Goal: Task Accomplishment & Management: Use online tool/utility

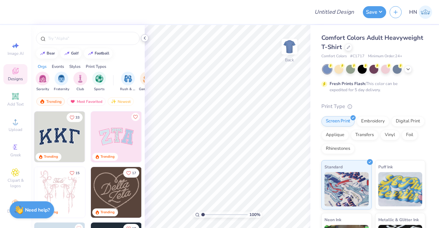
click at [142, 38] on icon at bounding box center [144, 37] width 5 height 5
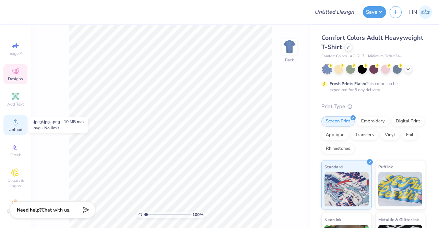
click at [4, 120] on div "Upload" at bounding box center [15, 125] width 24 height 20
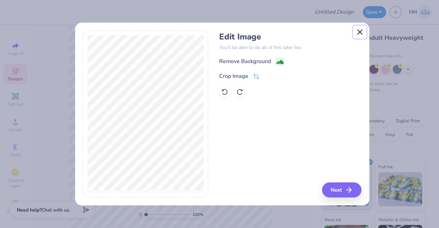
click at [361, 35] on button "Close" at bounding box center [359, 32] width 13 height 13
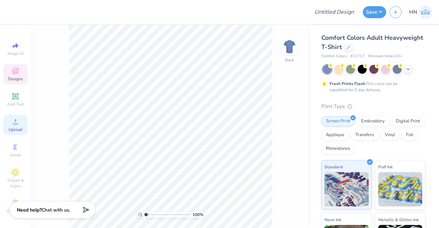
click at [9, 127] on span "Upload" at bounding box center [16, 129] width 14 height 5
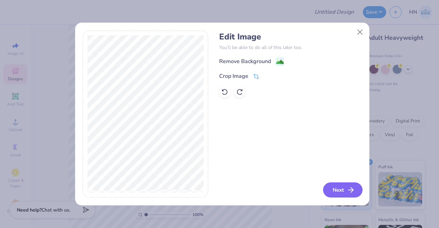
click at [342, 188] on button "Next" at bounding box center [342, 189] width 39 height 15
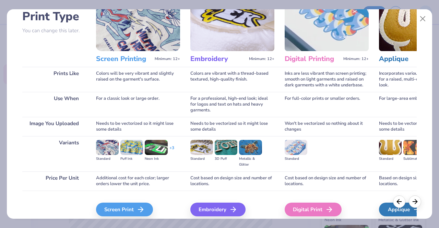
scroll to position [79, 0]
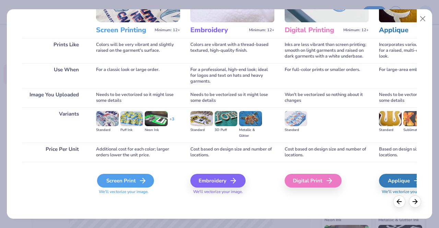
click at [130, 179] on div "Screen Print" at bounding box center [125, 181] width 57 height 14
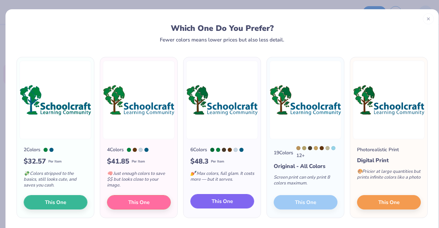
click at [232, 196] on button "This One" at bounding box center [222, 201] width 64 height 14
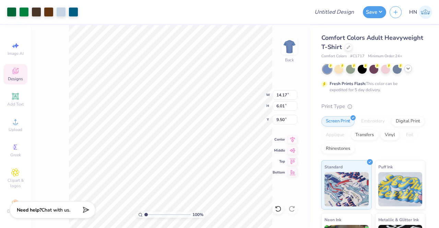
click at [410, 67] on icon at bounding box center [407, 68] width 5 height 5
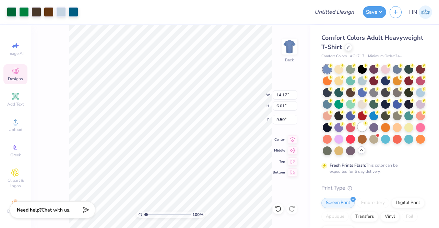
click at [358, 131] on div at bounding box center [362, 126] width 9 height 9
type input "5.18"
type input "2.20"
type input "3.00"
drag, startPoint x: 285, startPoint y: 93, endPoint x: 275, endPoint y: 95, distance: 9.7
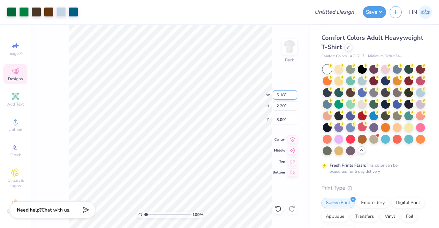
click at [275, 94] on input "5.18" at bounding box center [285, 95] width 25 height 10
type input "4.00"
type input "1.70"
type input "3.25"
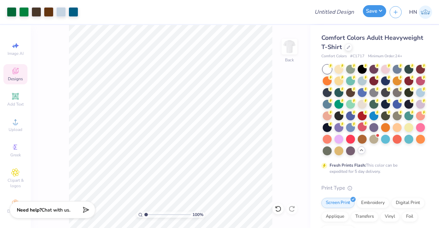
click at [376, 13] on button "Save" at bounding box center [374, 11] width 23 height 12
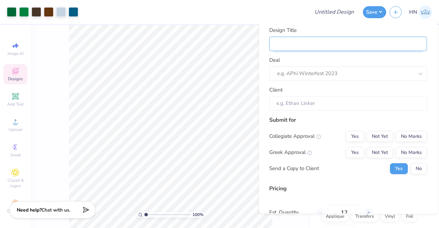
click at [345, 41] on input "Design Title" at bounding box center [348, 44] width 158 height 15
type input "D"
type input "De"
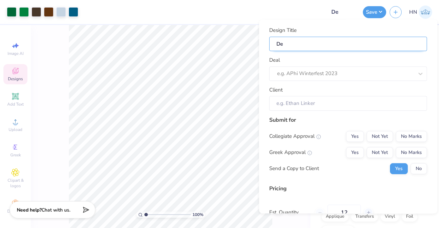
type input "Des"
type input "Desi"
type input "Desig"
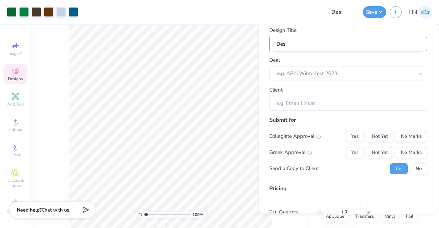
type input "Desig"
type input "Design"
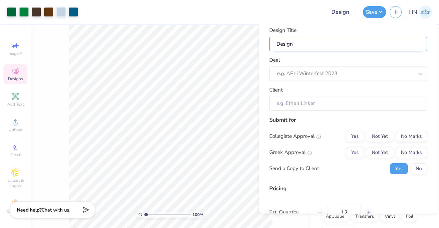
type input "Design I"
type input "Design Id"
type input "Design Ide"
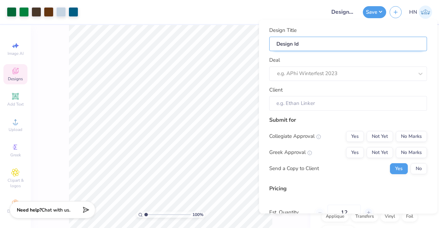
type input "Design Ide"
type input "Design Idea"
type input "Design Ideas"
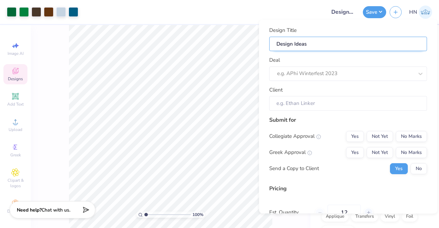
type input "Design Ideas"
type input "Design Ideas -"
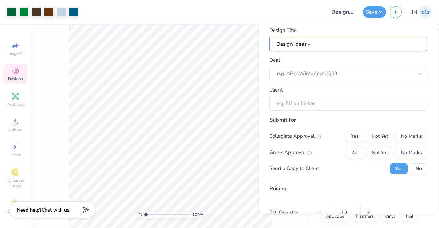
type input "Design Ideas -"
type input "Design Ideas - S"
type input "Design Ideas - SL"
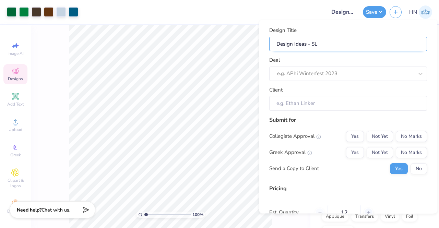
type input "Design Ideas - SLC"
type input "Design Ideas - SLC!"
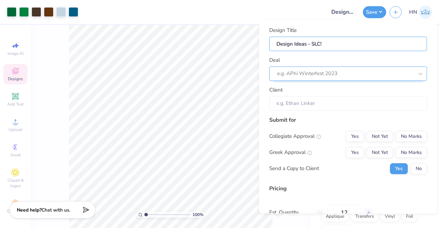
type input "Design Ideas - SLC!"
click at [300, 79] on div "e.g. APhi Winterfest 2023" at bounding box center [348, 74] width 158 height 14
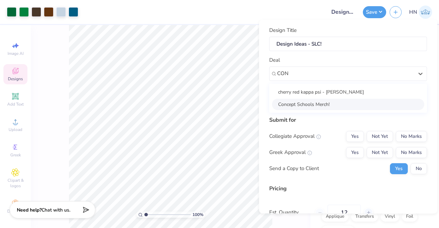
click at [317, 107] on div "Concept Schools Merch!" at bounding box center [348, 104] width 152 height 11
type input "CON"
type input "Dummy User"
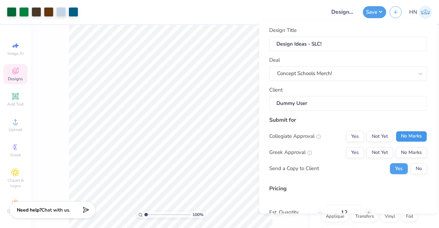
click at [403, 134] on button "No Marks" at bounding box center [411, 136] width 31 height 11
click at [408, 157] on button "No Marks" at bounding box center [411, 152] width 31 height 11
click at [411, 166] on button "No" at bounding box center [418, 168] width 16 height 11
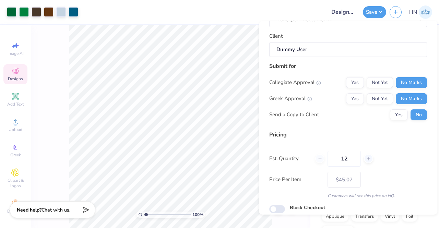
scroll to position [81, 0]
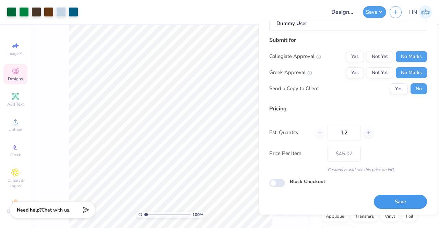
click at [384, 203] on button "Save" at bounding box center [400, 202] width 53 height 14
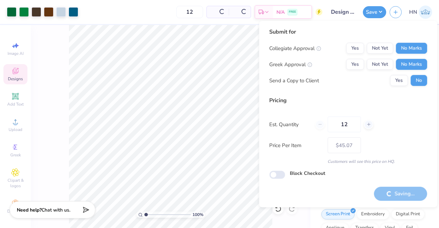
type input "– –"
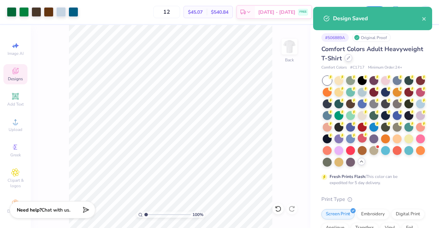
click at [352, 59] on div at bounding box center [349, 58] width 8 height 8
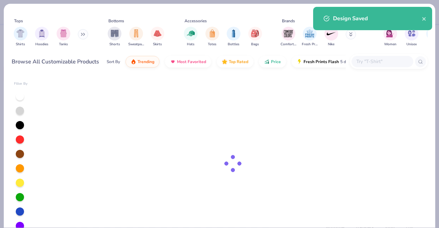
click at [365, 64] on input "text" at bounding box center [382, 62] width 53 height 8
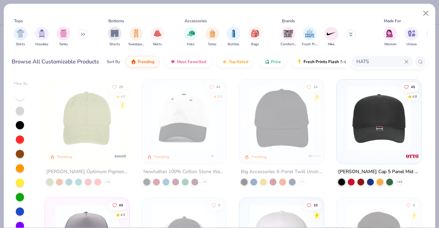
click at [395, 60] on input "HATS" at bounding box center [380, 62] width 49 height 8
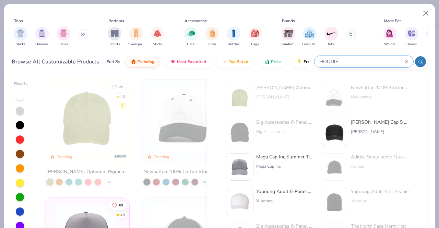
type input "HOODIE"
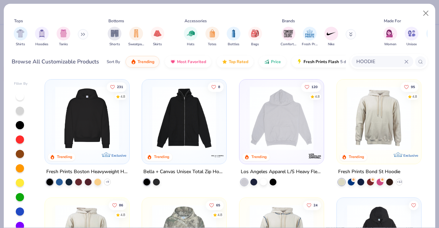
click at [95, 103] on img at bounding box center [87, 118] width 71 height 64
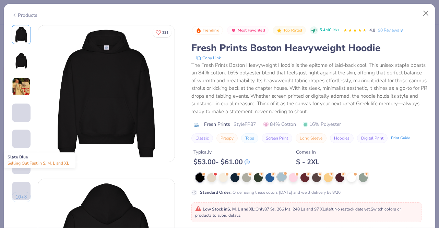
click at [280, 175] on div at bounding box center [281, 176] width 9 height 9
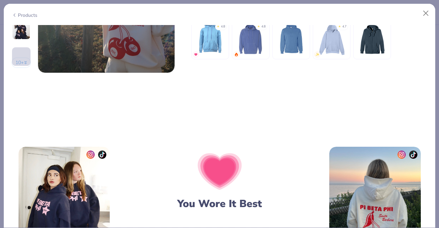
scroll to position [927, 0]
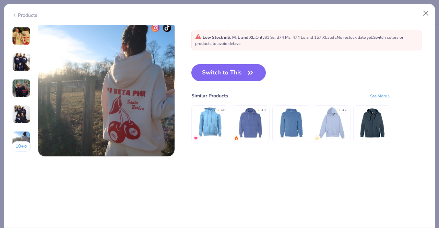
click at [249, 75] on icon "button" at bounding box center [250, 73] width 10 height 10
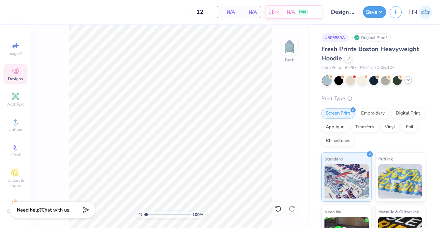
click at [408, 80] on polyline at bounding box center [408, 79] width 3 height 1
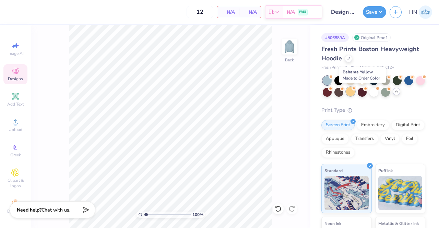
click at [355, 91] on div at bounding box center [350, 91] width 9 height 9
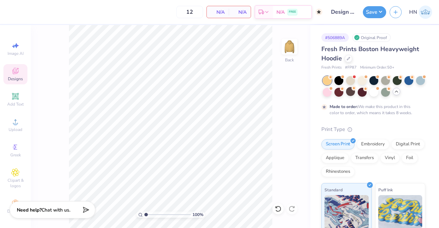
type input "50"
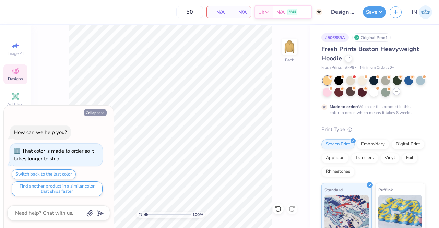
click at [101, 112] on icon "button" at bounding box center [102, 113] width 4 height 4
type textarea "x"
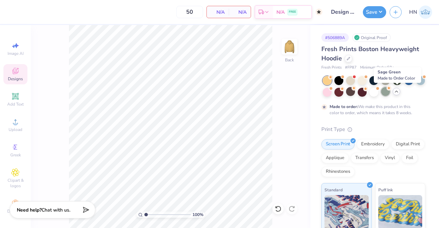
click at [390, 94] on div at bounding box center [385, 91] width 9 height 9
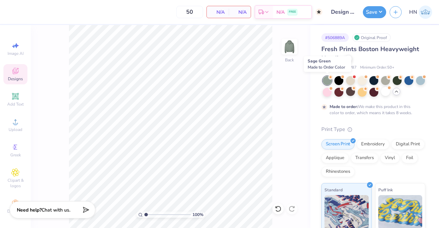
click at [328, 79] on icon at bounding box center [330, 77] width 5 height 5
click at [13, 124] on icon at bounding box center [15, 121] width 5 height 5
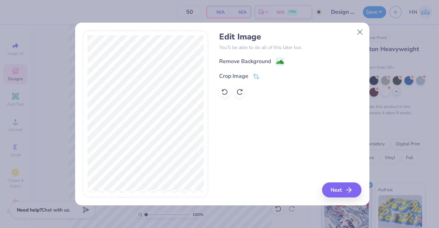
click at [280, 60] on image at bounding box center [280, 62] width 8 height 8
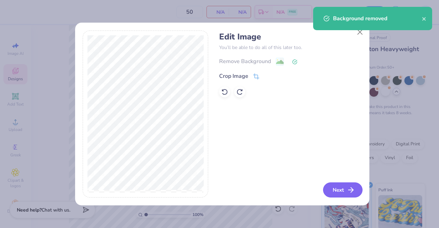
drag, startPoint x: 341, startPoint y: 188, endPoint x: 337, endPoint y: 186, distance: 4.3
click at [337, 186] on button "Next" at bounding box center [342, 189] width 39 height 15
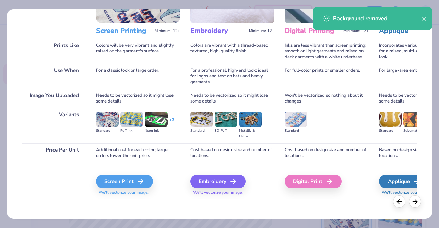
scroll to position [79, 0]
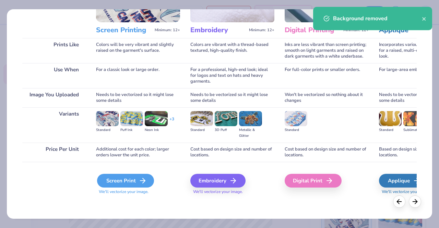
click at [136, 179] on div "Screen Print" at bounding box center [125, 181] width 57 height 14
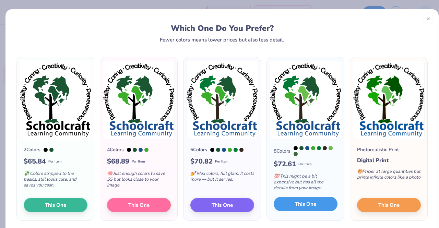
click at [295, 208] on span "This One" at bounding box center [305, 204] width 21 height 8
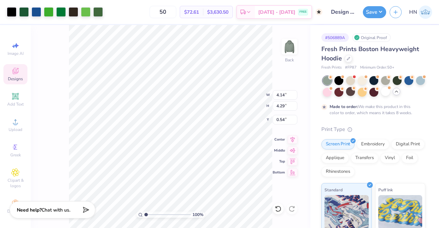
type input "4.14"
type input "4.29"
type input "3.00"
click at [350, 79] on div at bounding box center [350, 79] width 9 height 9
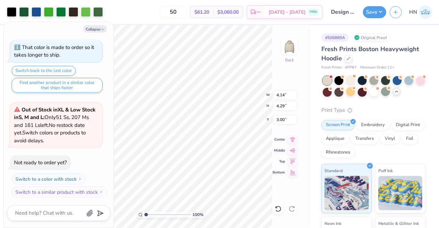
scroll to position [62, 0]
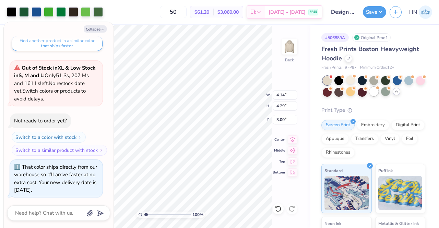
click at [378, 90] on div at bounding box center [373, 91] width 9 height 9
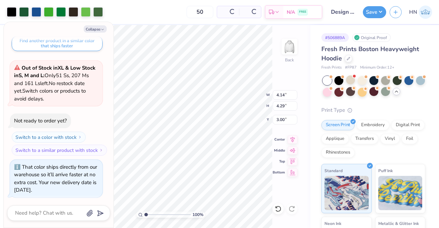
scroll to position [167, 0]
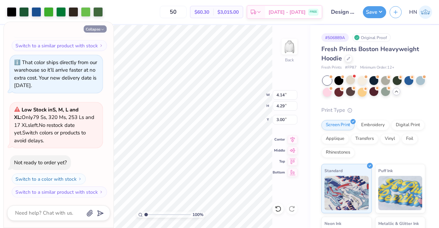
click at [97, 31] on button "Collapse" at bounding box center [95, 28] width 23 height 7
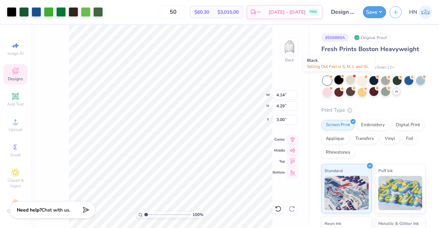
click at [337, 79] on div at bounding box center [338, 79] width 9 height 9
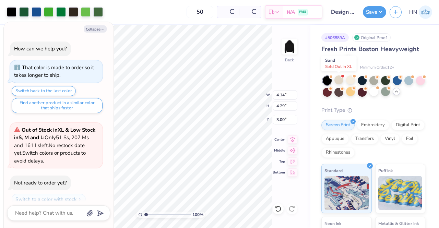
scroll to position [271, 0]
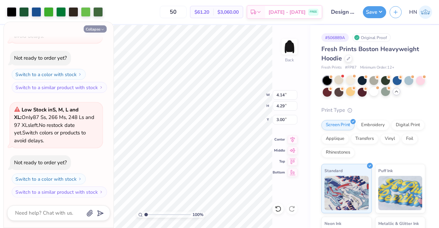
click at [101, 29] on icon "button" at bounding box center [102, 29] width 4 height 4
type textarea "x"
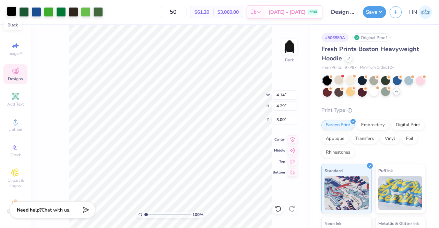
click at [13, 13] on div at bounding box center [12, 12] width 10 height 10
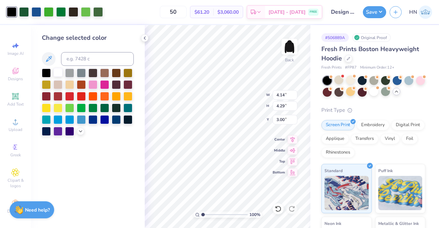
click at [56, 72] on div at bounding box center [57, 72] width 9 height 9
click at [39, 12] on div at bounding box center [37, 12] width 10 height 10
click at [58, 72] on div at bounding box center [57, 72] width 9 height 9
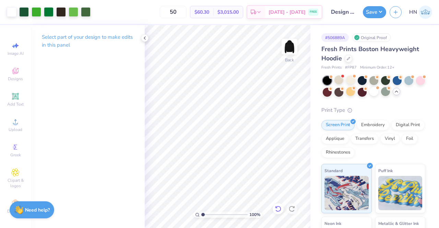
click at [282, 209] on div at bounding box center [278, 208] width 11 height 11
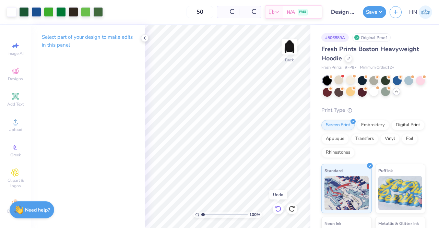
click at [282, 209] on div at bounding box center [278, 208] width 11 height 11
click at [352, 59] on div "Fresh Prints Boston Heavyweight Hoodie" at bounding box center [373, 54] width 104 height 19
click at [350, 58] on icon at bounding box center [348, 57] width 3 height 3
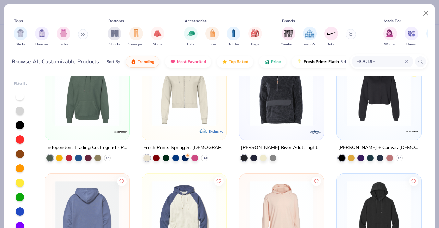
scroll to position [343, 0]
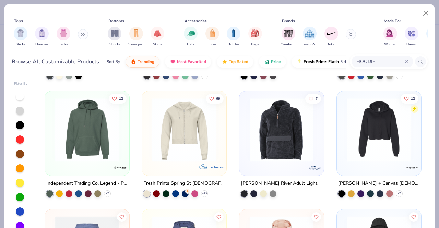
click at [98, 148] on img at bounding box center [87, 130] width 71 height 64
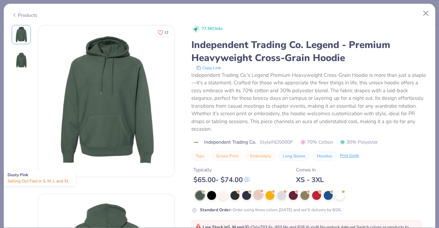
click at [259, 197] on div at bounding box center [258, 194] width 9 height 9
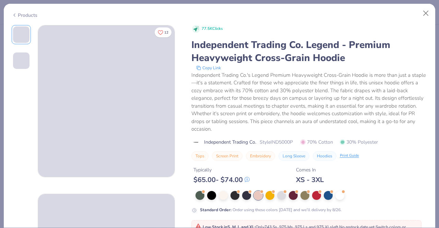
scroll to position [69, 0]
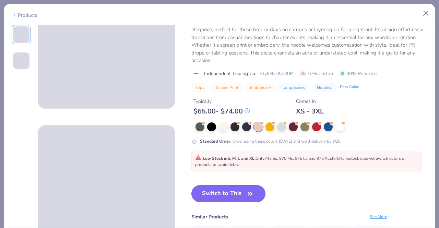
click at [235, 190] on button "Switch to This" at bounding box center [228, 193] width 74 height 17
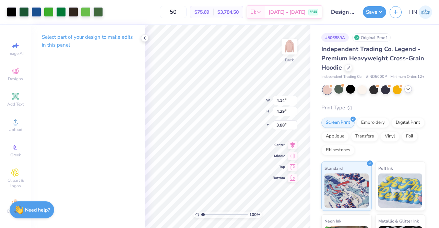
type input "3.00"
click at [408, 93] on div at bounding box center [408, 89] width 8 height 8
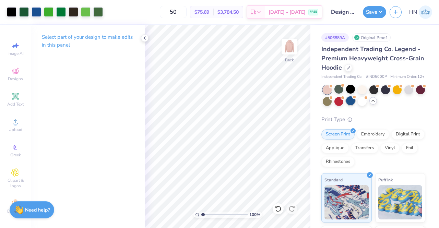
click at [355, 105] on div at bounding box center [350, 100] width 9 height 9
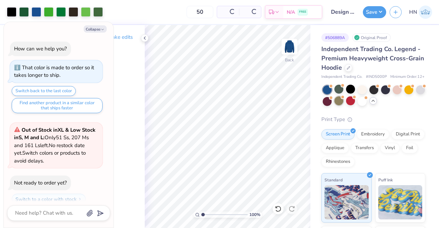
scroll to position [376, 0]
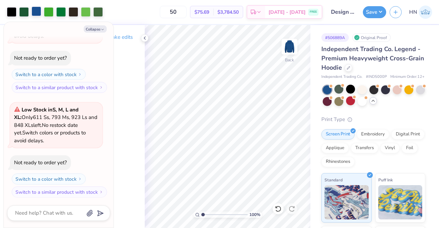
click at [41, 11] on div at bounding box center [37, 12] width 10 height 10
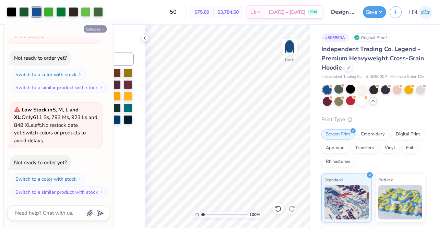
click at [91, 29] on button "Collapse" at bounding box center [95, 28] width 23 height 7
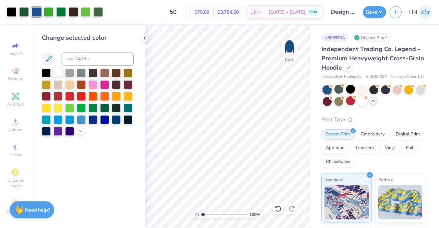
click at [58, 72] on div at bounding box center [57, 72] width 9 height 9
click at [359, 94] on div at bounding box center [362, 89] width 9 height 9
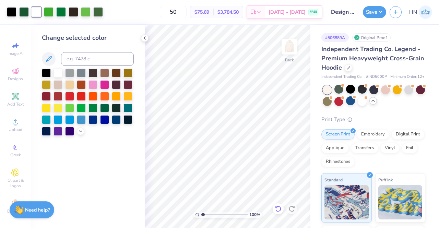
click at [277, 208] on icon at bounding box center [276, 206] width 1 height 1
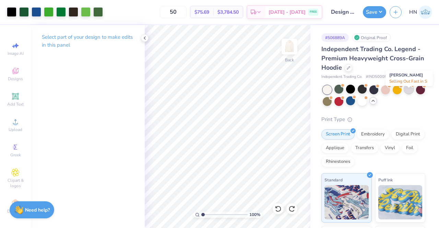
click at [409, 91] on div at bounding box center [408, 89] width 9 height 9
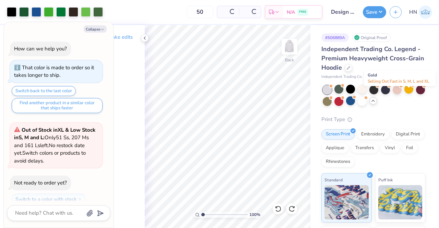
scroll to position [465, 0]
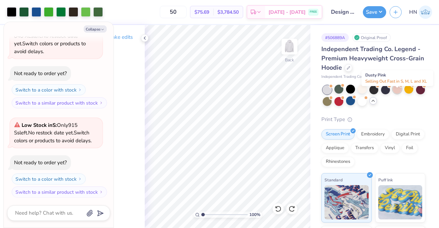
click at [395, 92] on div at bounding box center [397, 89] width 9 height 9
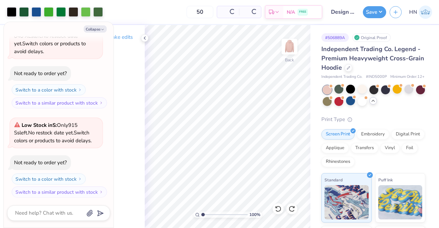
scroll to position [570, 0]
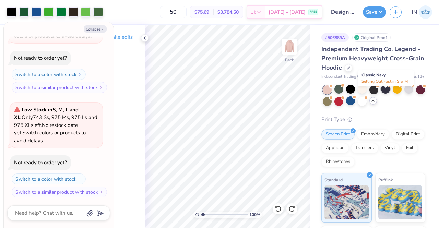
click at [387, 94] on div at bounding box center [385, 89] width 9 height 9
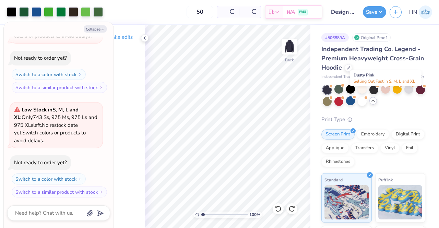
scroll to position [667, 0]
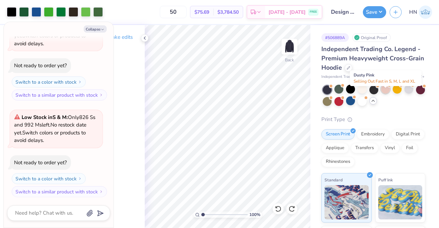
click at [386, 94] on div at bounding box center [385, 89] width 9 height 9
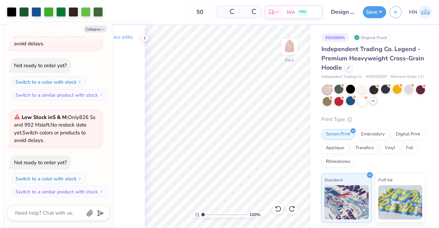
scroll to position [771, 0]
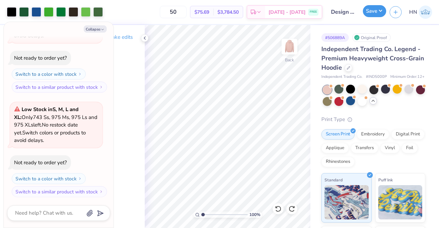
click at [370, 11] on button "Save" at bounding box center [374, 11] width 23 height 12
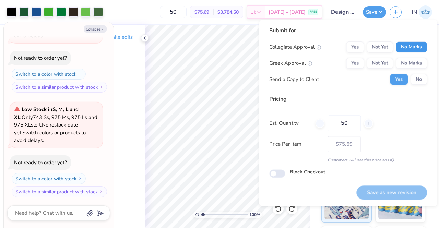
click at [416, 51] on button "No Marks" at bounding box center [411, 46] width 31 height 11
click at [418, 61] on button "No Marks" at bounding box center [411, 63] width 31 height 11
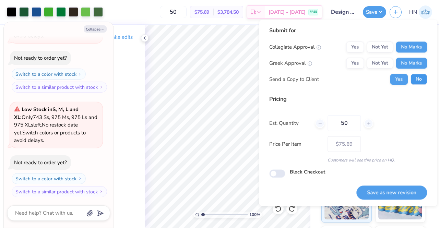
click at [419, 75] on button "No" at bounding box center [418, 79] width 16 height 11
type textarea "x"
click at [389, 190] on button "Save as new revision" at bounding box center [391, 192] width 71 height 14
type input "– –"
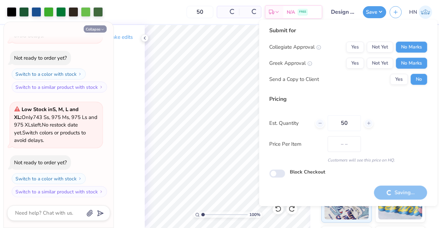
click at [104, 30] on icon "button" at bounding box center [102, 29] width 4 height 4
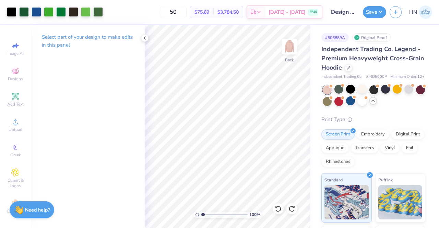
type textarea "x"
type input "$75.69"
click at [104, 30] on icon "button" at bounding box center [102, 29] width 4 height 4
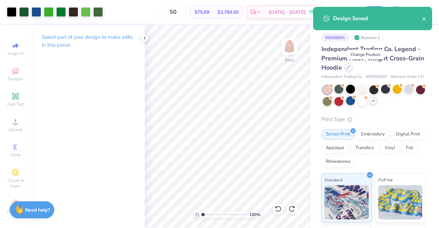
click at [350, 65] on icon at bounding box center [348, 66] width 3 height 3
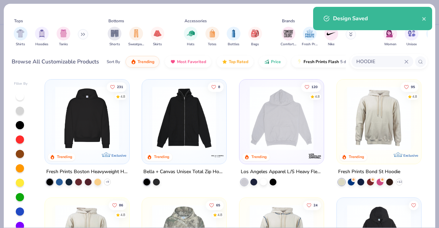
click at [404, 60] on input "HOODIE" at bounding box center [380, 62] width 49 height 8
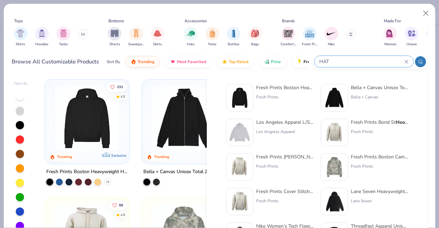
type input "HAT"
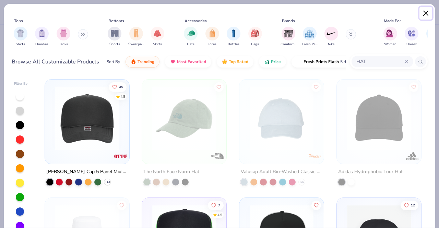
click at [426, 16] on button "Close" at bounding box center [425, 13] width 13 height 13
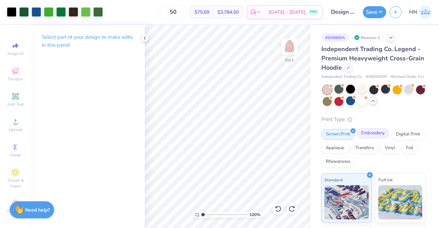
click at [363, 137] on div "Embroidery" at bounding box center [373, 133] width 33 height 10
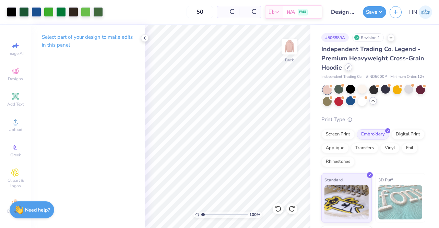
click at [352, 69] on div at bounding box center [349, 67] width 8 height 8
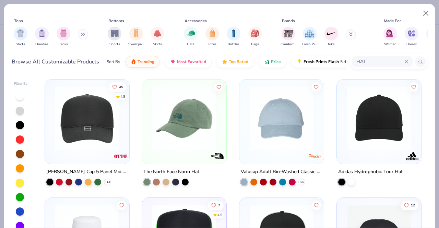
click at [373, 55] on div "HAT" at bounding box center [389, 61] width 78 height 15
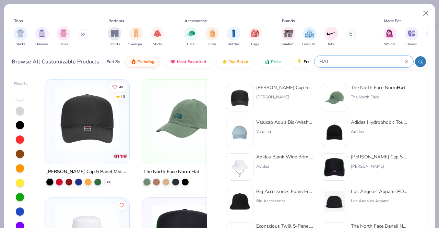
drag, startPoint x: 425, startPoint y: 58, endPoint x: 416, endPoint y: 64, distance: 10.7
click at [425, 58] on div "HAT" at bounding box center [370, 61] width 115 height 15
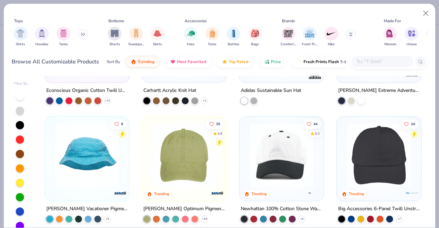
scroll to position [720, 0]
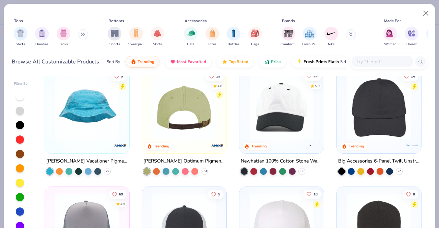
click at [163, 127] on div at bounding box center [185, 107] width 212 height 64
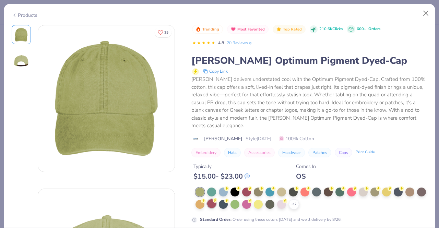
scroll to position [107, 0]
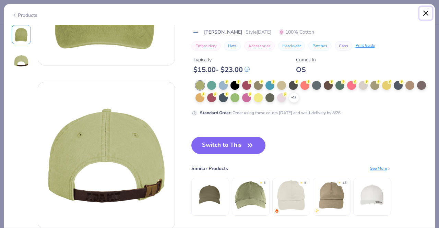
click at [427, 14] on button "Close" at bounding box center [425, 13] width 13 height 13
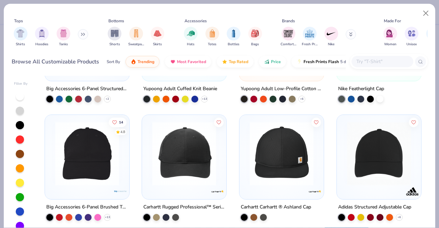
scroll to position [960, 0]
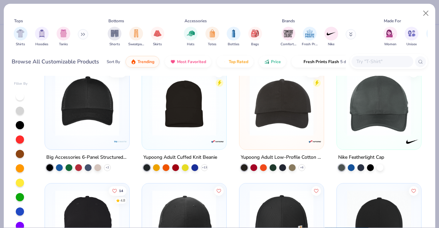
click at [393, 133] on img at bounding box center [379, 104] width 71 height 64
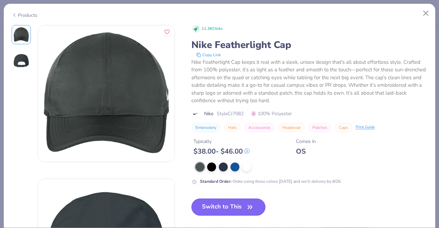
click at [217, 200] on button "Switch to This" at bounding box center [228, 207] width 74 height 17
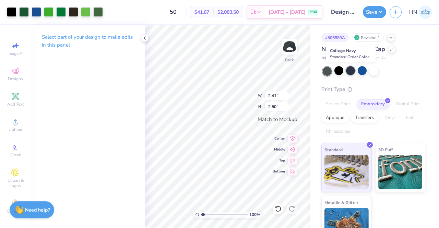
click at [351, 70] on div at bounding box center [350, 70] width 9 height 9
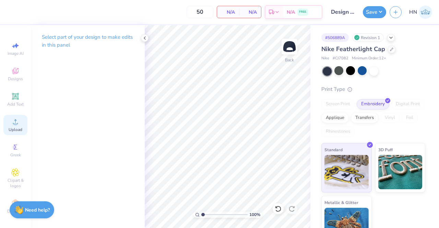
click at [5, 124] on div "Upload" at bounding box center [15, 125] width 24 height 20
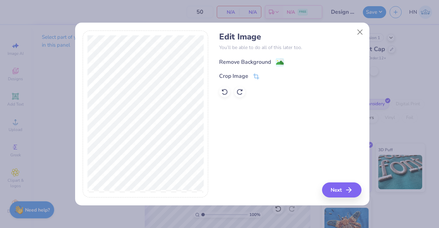
click at [276, 60] on image at bounding box center [280, 63] width 8 height 8
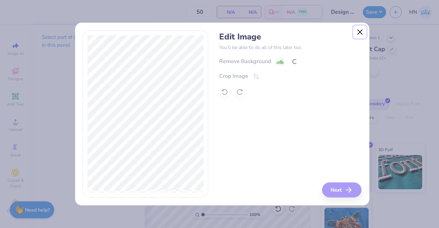
click at [358, 31] on button "Close" at bounding box center [359, 32] width 13 height 13
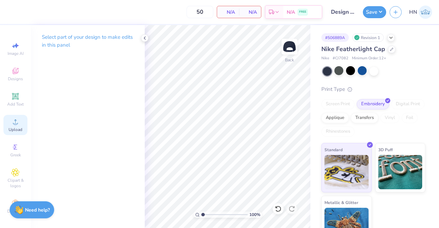
click at [14, 122] on icon at bounding box center [15, 122] width 8 height 8
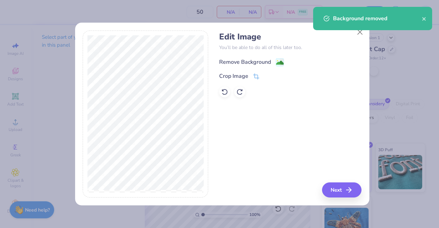
click at [242, 64] on div "Remove Background" at bounding box center [245, 62] width 52 height 8
click at [347, 192] on icon "button" at bounding box center [351, 190] width 8 height 8
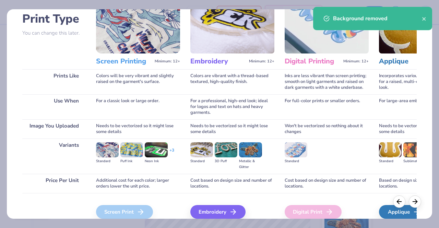
scroll to position [79, 0]
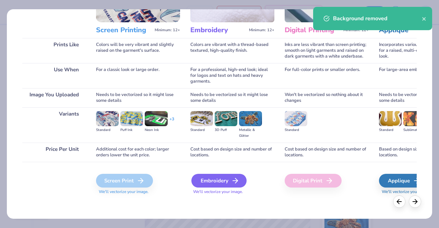
click at [206, 182] on div "Embroidery" at bounding box center [218, 181] width 55 height 14
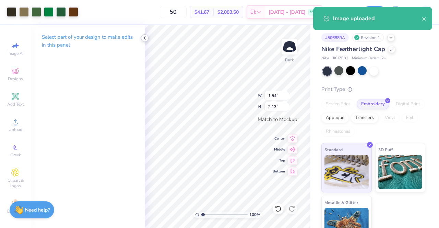
click at [145, 37] on icon at bounding box center [144, 37] width 5 height 5
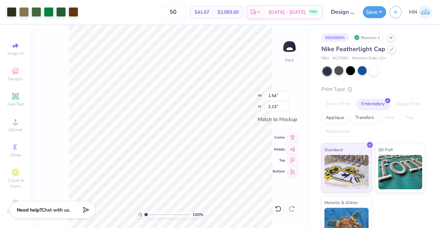
click at [294, 139] on icon at bounding box center [293, 137] width 10 height 8
click at [339, 70] on div at bounding box center [338, 70] width 9 height 9
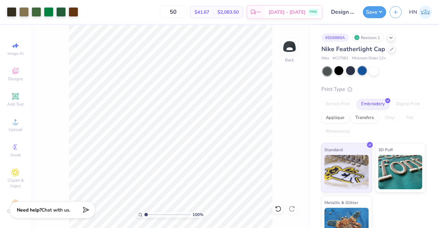
click at [363, 71] on div at bounding box center [362, 70] width 9 height 9
click at [378, 70] on div at bounding box center [373, 70] width 9 height 9
click at [391, 50] on icon at bounding box center [391, 48] width 3 height 3
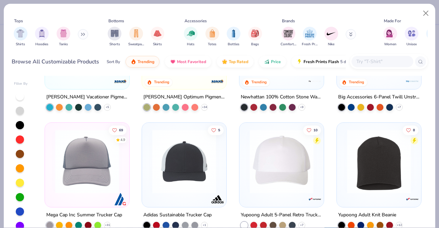
scroll to position [720, 0]
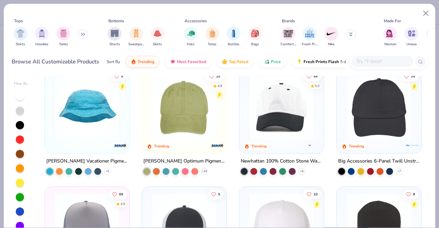
click at [283, 133] on img at bounding box center [281, 107] width 71 height 64
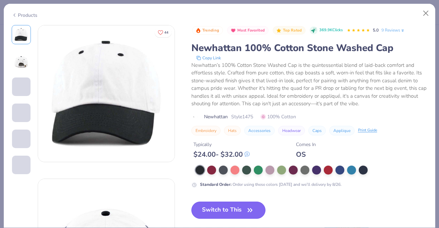
click at [231, 205] on button "Switch to This" at bounding box center [228, 210] width 74 height 17
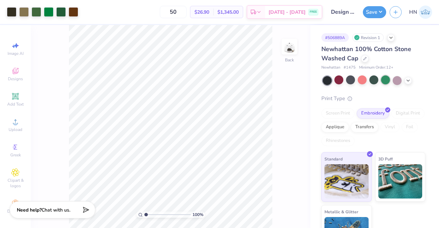
click at [383, 80] on div at bounding box center [385, 79] width 9 height 9
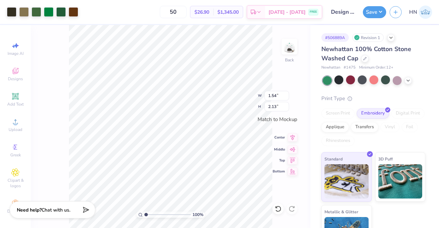
click at [292, 137] on icon at bounding box center [293, 137] width 10 height 8
click at [407, 82] on icon at bounding box center [407, 79] width 5 height 5
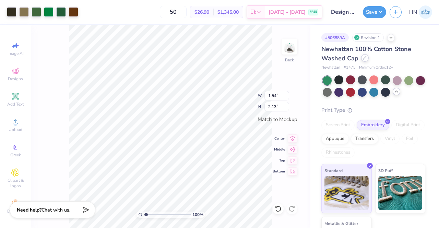
click at [366, 58] on div at bounding box center [365, 58] width 8 height 8
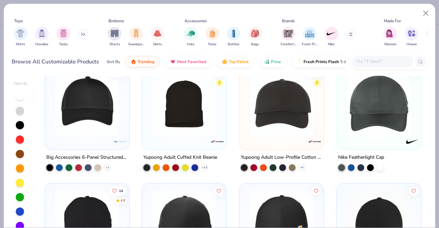
scroll to position [1063, 0]
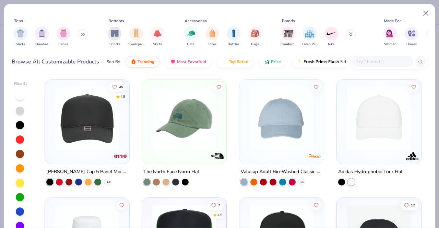
click at [105, 152] on div at bounding box center [86, 120] width 77 height 74
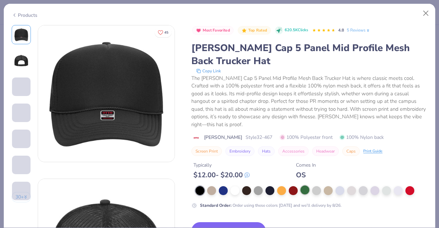
click at [305, 188] on div at bounding box center [304, 189] width 9 height 9
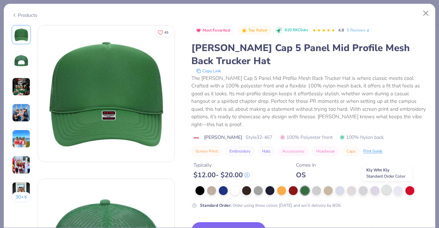
click at [388, 190] on div at bounding box center [386, 189] width 9 height 9
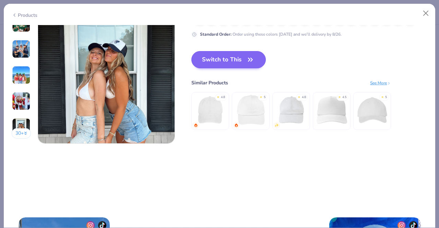
scroll to position [928, 0]
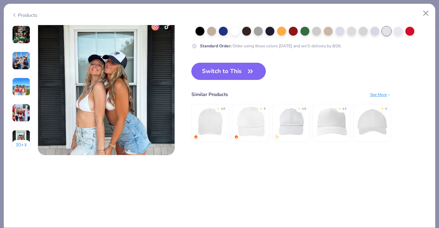
click at [226, 70] on button "Switch to This" at bounding box center [228, 71] width 74 height 17
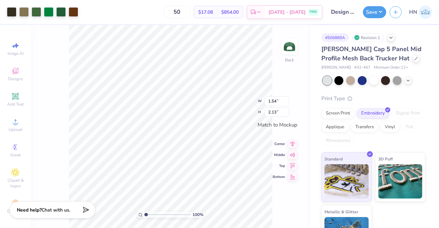
type input "1.80"
type input "2.49"
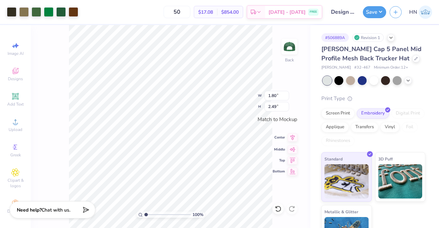
click at [293, 137] on icon at bounding box center [293, 137] width 10 height 8
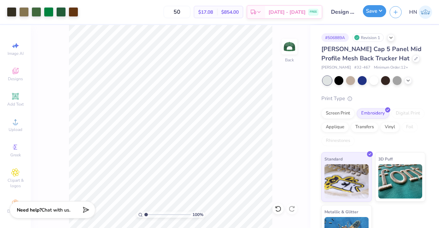
click at [383, 13] on button "Save" at bounding box center [374, 11] width 23 height 12
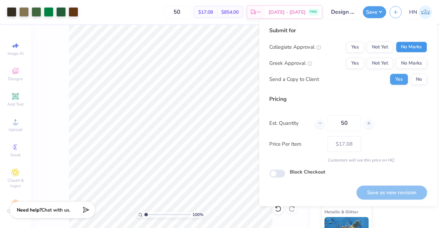
click at [407, 44] on button "No Marks" at bounding box center [411, 46] width 31 height 11
click at [412, 66] on button "No Marks" at bounding box center [411, 63] width 31 height 11
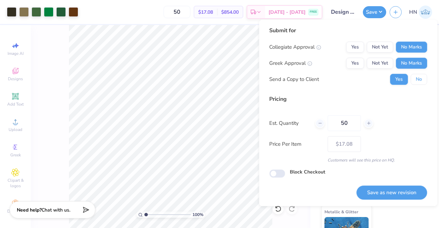
drag, startPoint x: 417, startPoint y: 79, endPoint x: 408, endPoint y: 136, distance: 57.6
click at [418, 81] on button "No" at bounding box center [418, 79] width 16 height 11
drag, startPoint x: 392, startPoint y: 196, endPoint x: 387, endPoint y: 202, distance: 8.1
click at [392, 195] on button "Save as new revision" at bounding box center [391, 192] width 71 height 14
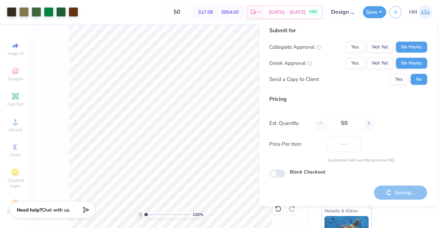
type input "$17.08"
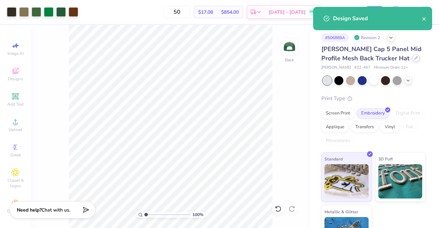
click at [414, 58] on icon at bounding box center [415, 57] width 3 height 3
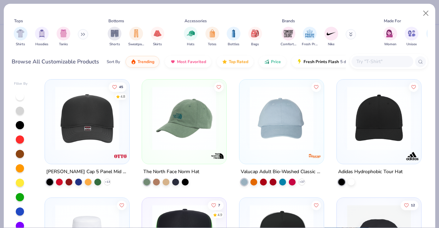
click at [381, 60] on input "text" at bounding box center [382, 62] width 53 height 8
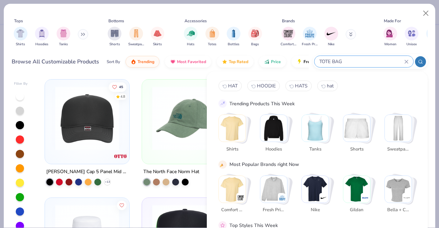
type input "TOTE BAG"
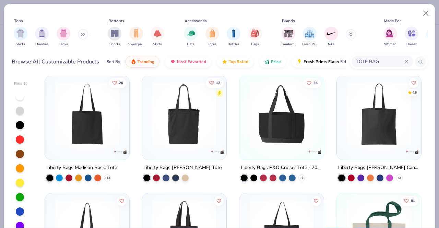
scroll to position [240, 0]
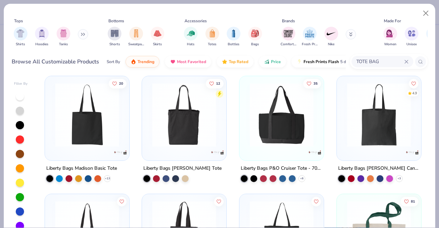
click at [369, 114] on img at bounding box center [379, 115] width 71 height 64
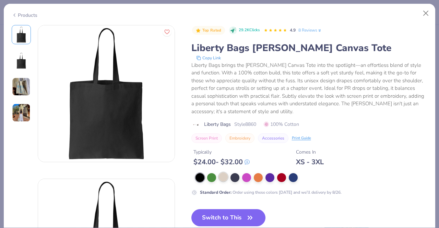
click at [224, 177] on div at bounding box center [223, 176] width 9 height 9
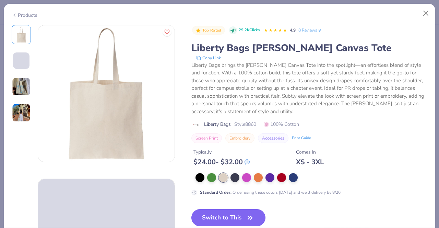
click at [227, 217] on button "Switch to This" at bounding box center [228, 217] width 74 height 17
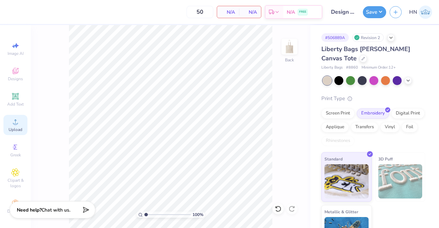
click at [13, 124] on circle at bounding box center [15, 124] width 4 height 4
click at [279, 210] on icon at bounding box center [278, 208] width 7 height 7
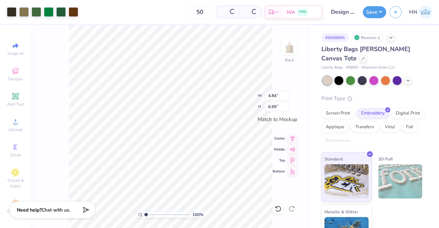
type input "4.84"
type input "6.69"
click at [291, 136] on icon at bounding box center [293, 137] width 10 height 8
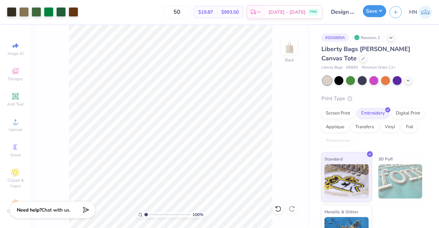
click at [373, 13] on button "Save" at bounding box center [374, 11] width 23 height 12
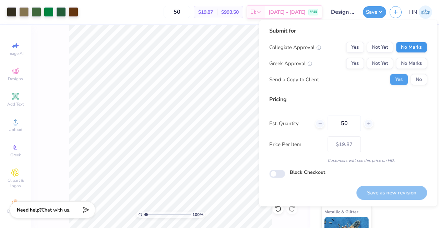
click at [408, 41] on div "Submit for Collegiate Approval Yes Not Yet No Marks Greek Approval Yes Not Yet …" at bounding box center [348, 58] width 158 height 63
click at [411, 64] on button "No Marks" at bounding box center [411, 63] width 31 height 11
click at [407, 47] on button "No Marks" at bounding box center [411, 47] width 31 height 11
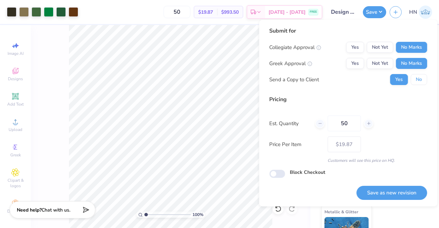
click at [415, 74] on button "No" at bounding box center [418, 79] width 16 height 11
click at [415, 80] on button "No" at bounding box center [418, 79] width 16 height 11
click at [382, 196] on button "Save as new revision" at bounding box center [391, 193] width 71 height 14
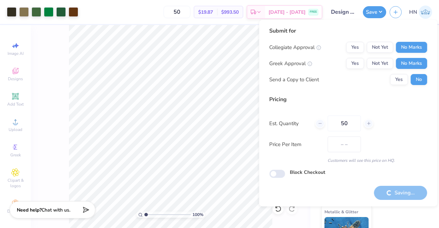
type input "$19.87"
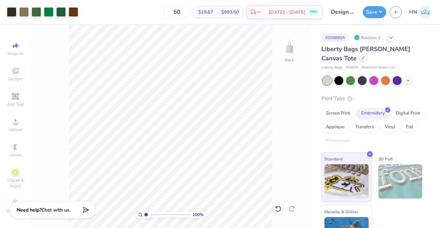
click at [364, 57] on icon at bounding box center [362, 57] width 3 height 3
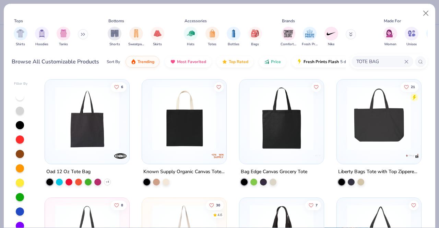
click at [408, 63] on icon at bounding box center [406, 62] width 4 height 4
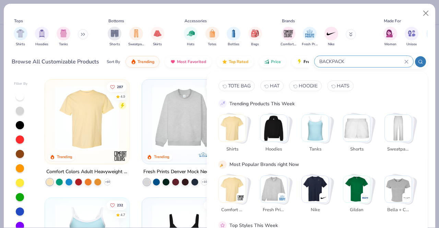
type input "BACKPACK"
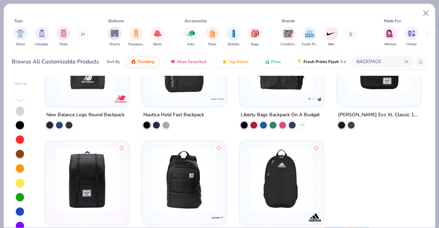
scroll to position [420, 0]
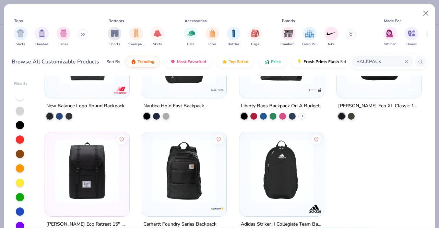
click at [277, 168] on img at bounding box center [281, 171] width 71 height 64
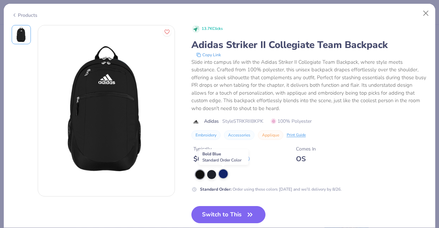
click at [225, 172] on div at bounding box center [223, 173] width 9 height 9
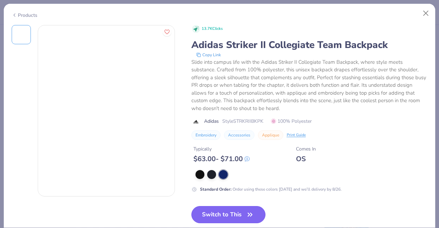
click at [225, 216] on button "Switch to This" at bounding box center [228, 214] width 74 height 17
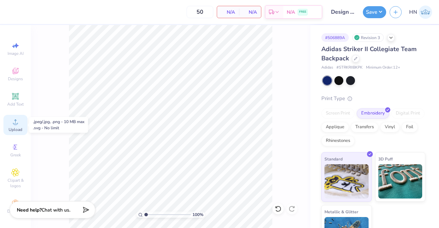
click at [9, 126] on div "Upload" at bounding box center [15, 125] width 24 height 20
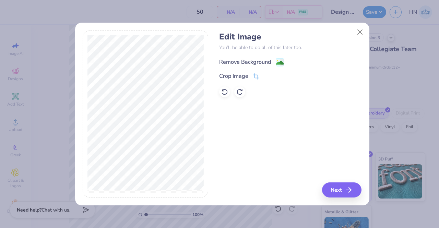
click at [250, 62] on div "Remove Background" at bounding box center [245, 62] width 52 height 8
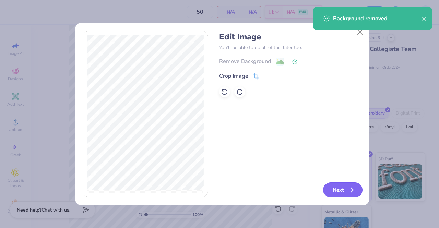
click at [345, 189] on button "Next" at bounding box center [342, 189] width 39 height 15
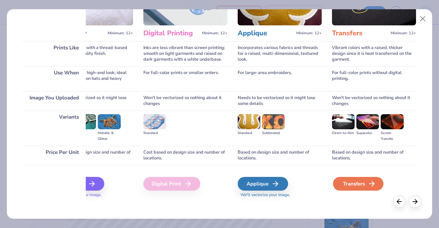
scroll to position [79, 0]
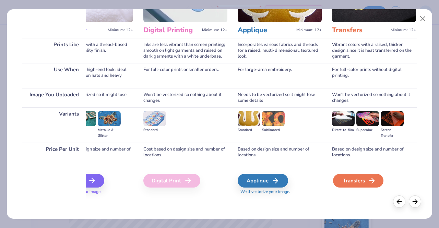
click at [345, 180] on div "Transfers" at bounding box center [358, 181] width 50 height 14
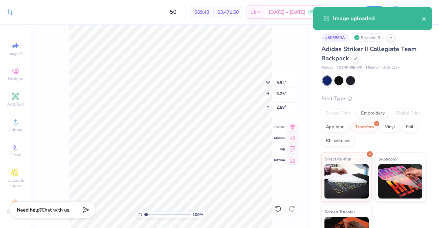
type input "4.23"
type input "2.31"
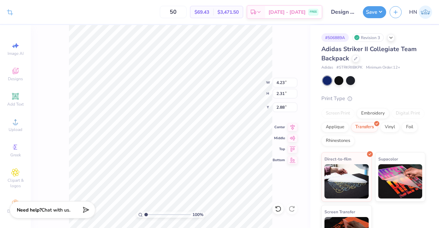
type input "3.34"
click at [296, 124] on icon at bounding box center [293, 126] width 10 height 8
click at [370, 110] on div "Embroidery" at bounding box center [373, 112] width 33 height 10
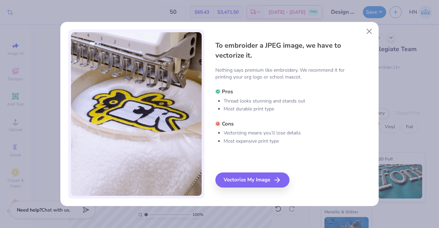
click at [255, 170] on div "To embroider a JPEG image, we have to vectorize it. Nothing says premium like e…" at bounding box center [293, 113] width 156 height 169
click at [254, 176] on div "Vectorize My Image" at bounding box center [253, 179] width 74 height 15
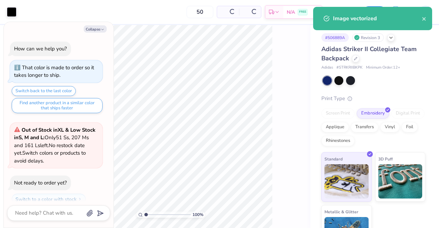
scroll to position [828, 0]
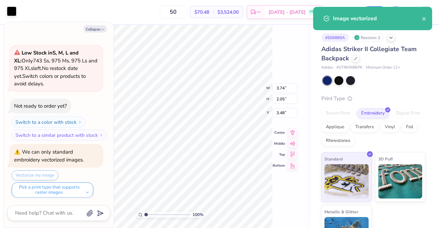
click at [10, 12] on div at bounding box center [12, 12] width 10 height 10
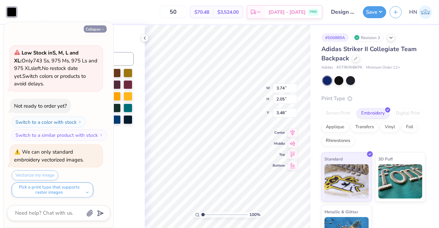
click at [94, 30] on button "Collapse" at bounding box center [95, 28] width 23 height 7
type textarea "x"
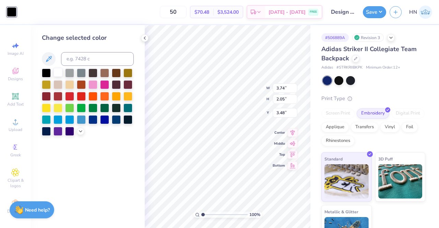
click at [56, 72] on div at bounding box center [57, 72] width 9 height 9
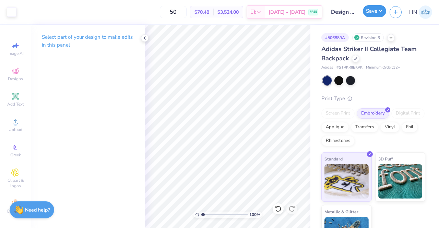
click at [370, 11] on button "Save" at bounding box center [374, 11] width 23 height 12
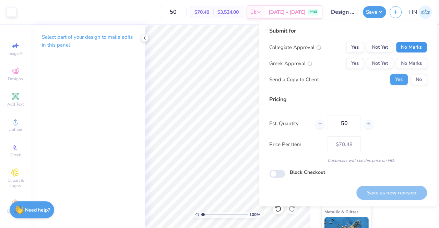
click at [406, 43] on button "No Marks" at bounding box center [411, 47] width 31 height 11
click at [408, 61] on button "No Marks" at bounding box center [411, 63] width 31 height 11
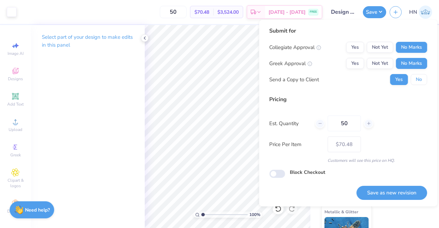
drag, startPoint x: 408, startPoint y: 61, endPoint x: 417, endPoint y: 131, distance: 69.8
click at [417, 81] on button "No" at bounding box center [418, 79] width 16 height 11
click at [409, 190] on button "Save as new revision" at bounding box center [391, 193] width 71 height 14
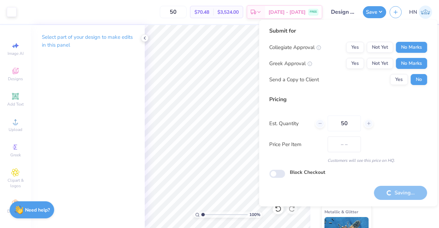
type input "$70.48"
click at [146, 37] on icon at bounding box center [144, 37] width 5 height 5
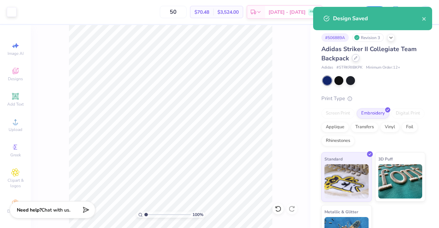
click at [354, 58] on icon at bounding box center [355, 57] width 3 height 3
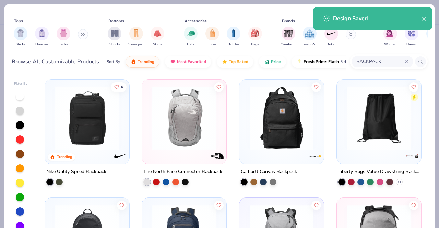
click at [363, 119] on img at bounding box center [379, 118] width 71 height 64
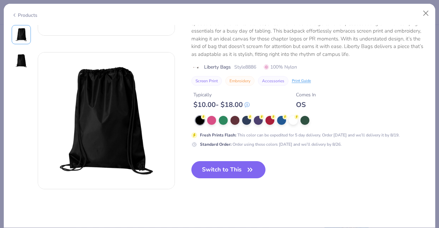
scroll to position [137, 0]
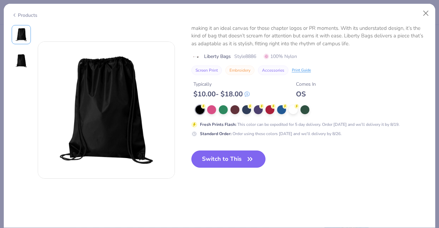
click at [225, 157] on button "Switch to This" at bounding box center [228, 159] width 74 height 17
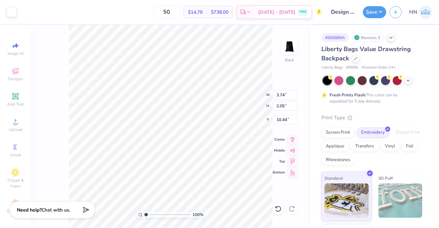
type input "7.93"
type input "5.56"
type input "3.04"
type input "6.23"
click at [350, 77] on div at bounding box center [350, 79] width 9 height 9
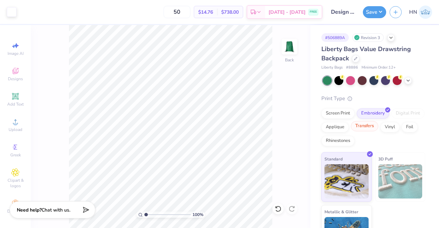
click at [378, 127] on div "Transfers" at bounding box center [364, 126] width 27 height 10
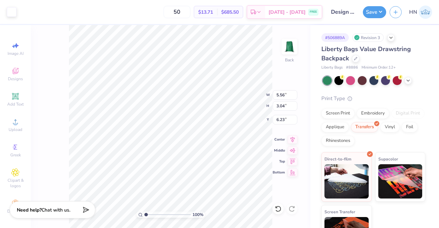
type input "5.84"
type input "5.88"
type input "3.21"
click at [293, 136] on icon at bounding box center [293, 138] width 10 height 8
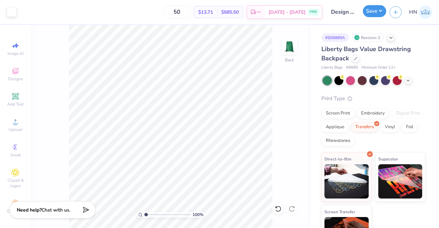
click at [373, 14] on button "Save" at bounding box center [374, 11] width 23 height 12
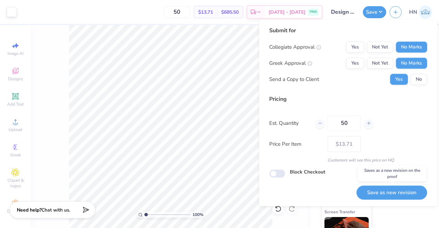
click at [407, 187] on button "Save as new revision" at bounding box center [391, 192] width 71 height 14
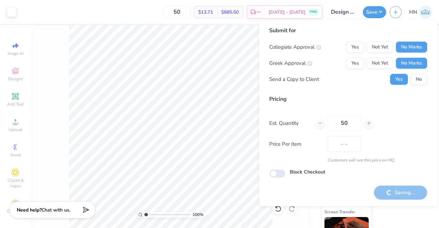
type input "$13.71"
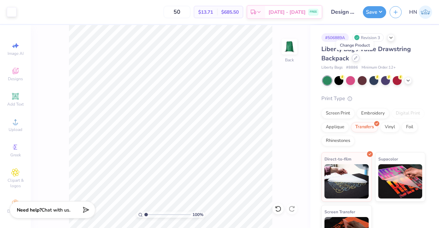
click at [356, 59] on div at bounding box center [356, 58] width 8 height 8
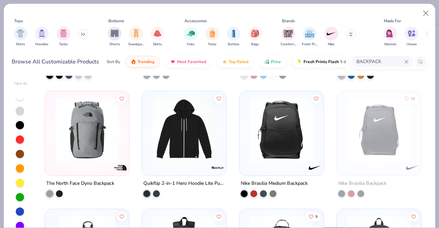
scroll to position [69, 0]
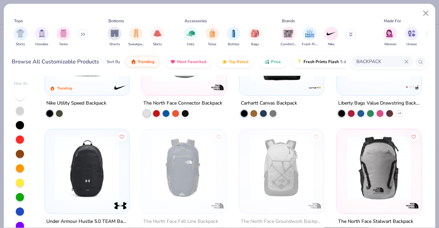
click at [407, 61] on icon at bounding box center [406, 62] width 4 height 4
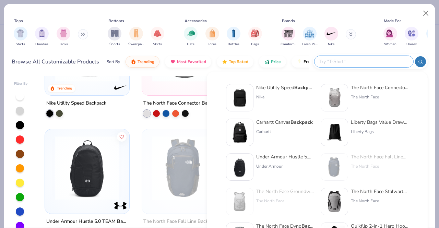
scroll to position [0, 0]
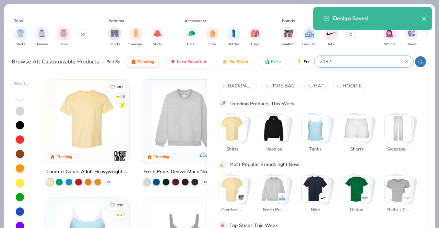
type input "G182"
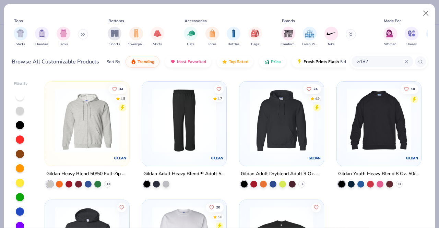
scroll to position [116, 0]
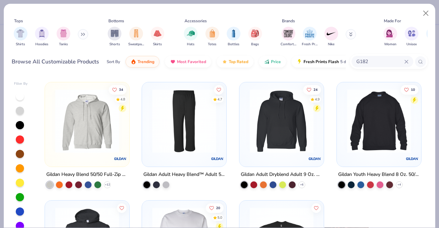
click at [185, 128] on img at bounding box center [184, 121] width 71 height 64
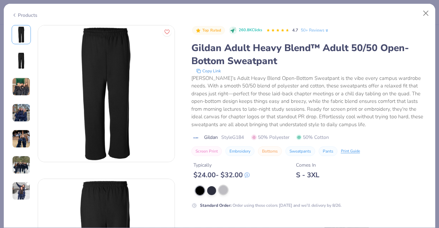
click at [222, 188] on div at bounding box center [223, 189] width 9 height 9
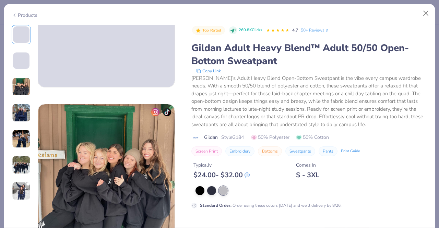
scroll to position [274, 0]
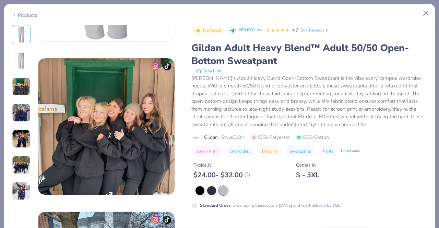
drag, startPoint x: 430, startPoint y: 71, endPoint x: 436, endPoint y: 108, distance: 37.9
click at [436, 108] on div "Products PU Phi Mu, Boise State University PM Pi Beta Phi, University of Michig…" at bounding box center [219, 114] width 439 height 228
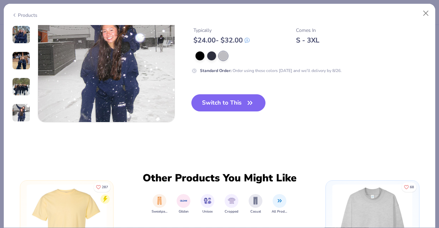
scroll to position [930, 0]
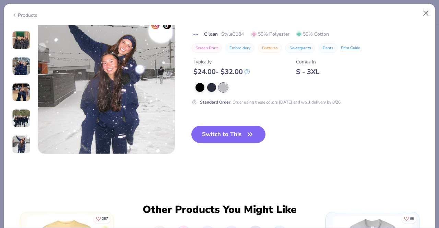
click at [243, 134] on button "Switch to This" at bounding box center [228, 134] width 74 height 17
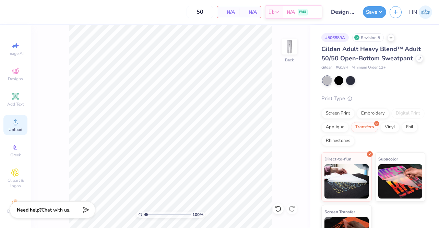
click at [15, 120] on icon at bounding box center [15, 122] width 8 height 8
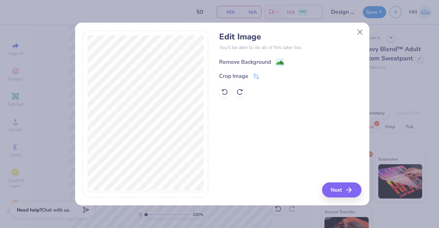
click at [254, 62] on div "Remove Background" at bounding box center [245, 62] width 52 height 8
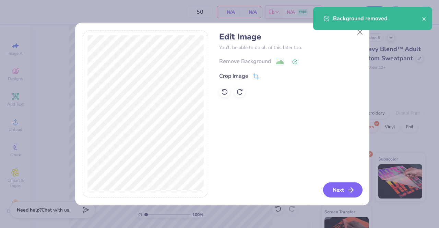
click at [346, 193] on button "Next" at bounding box center [342, 189] width 39 height 15
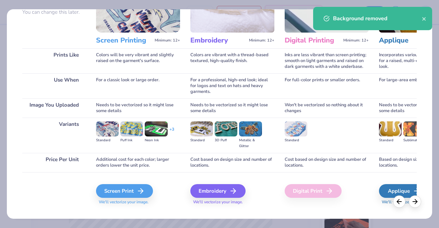
scroll to position [79, 0]
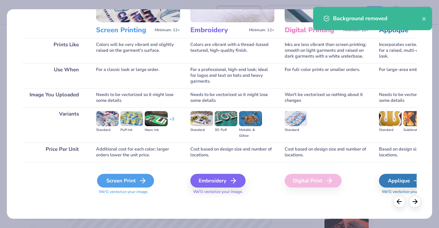
click at [123, 181] on div "Screen Print" at bounding box center [125, 181] width 57 height 14
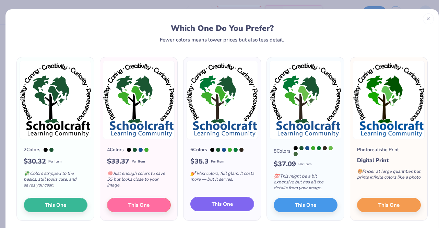
click at [222, 205] on span "This One" at bounding box center [222, 204] width 21 height 8
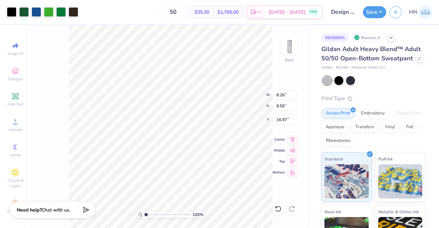
type input "4.29"
type input "4.44"
type input "2.98"
type input "3.63"
click at [292, 141] on icon at bounding box center [293, 138] width 10 height 8
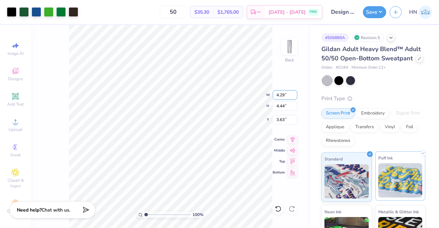
drag, startPoint x: 283, startPoint y: 96, endPoint x: 383, endPoint y: 188, distance: 135.4
click at [287, 99] on input "4.29" at bounding box center [285, 95] width 25 height 10
type input "4.00"
type input "4.14"
type input "3.78"
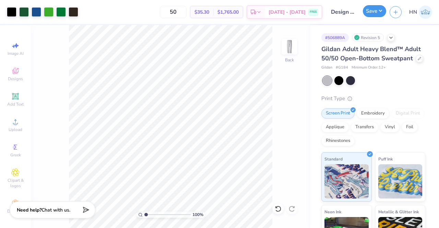
click at [374, 9] on button "Save" at bounding box center [374, 11] width 23 height 12
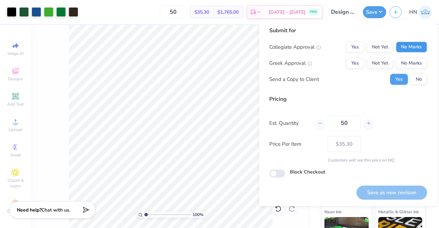
click at [411, 46] on button "No Marks" at bounding box center [411, 46] width 31 height 11
drag, startPoint x: 411, startPoint y: 53, endPoint x: 409, endPoint y: 60, distance: 7.7
click at [409, 60] on button "No Marks" at bounding box center [411, 63] width 31 height 11
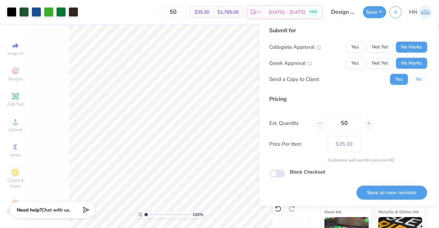
drag, startPoint x: 416, startPoint y: 79, endPoint x: 417, endPoint y: 88, distance: 9.3
click at [416, 79] on button "No" at bounding box center [418, 79] width 16 height 11
click at [385, 190] on button "Save as new revision" at bounding box center [391, 192] width 71 height 14
type input "– –"
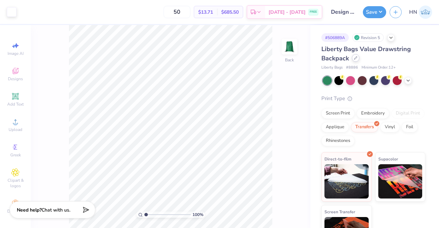
click at [355, 58] on icon at bounding box center [355, 57] width 3 height 3
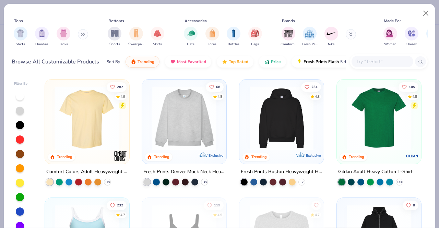
click at [381, 65] on input "text" at bounding box center [382, 62] width 53 height 8
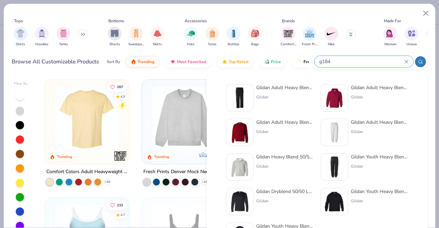
type input "g184"
click at [259, 95] on div "Gildan" at bounding box center [285, 97] width 58 height 6
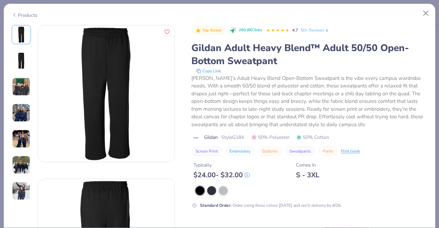
scroll to position [103, 0]
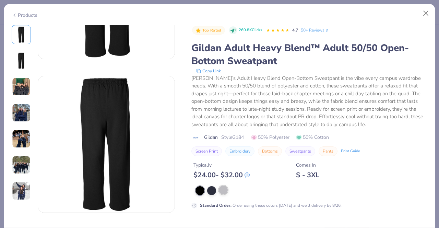
click at [222, 190] on div at bounding box center [223, 189] width 9 height 9
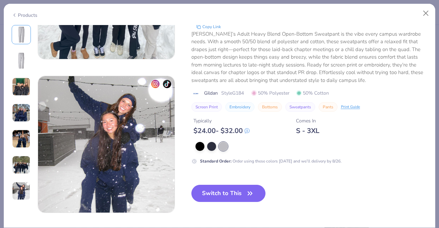
scroll to position [855, 0]
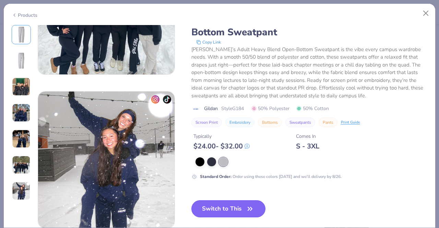
click at [206, 206] on button "Switch to This" at bounding box center [228, 208] width 74 height 17
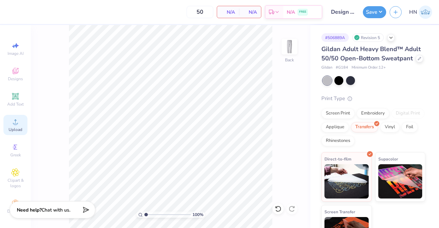
click at [8, 126] on div "Upload" at bounding box center [15, 125] width 24 height 20
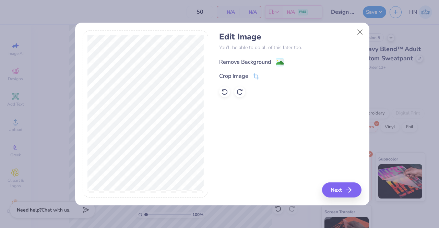
click at [257, 63] on div "Remove Background" at bounding box center [245, 62] width 52 height 8
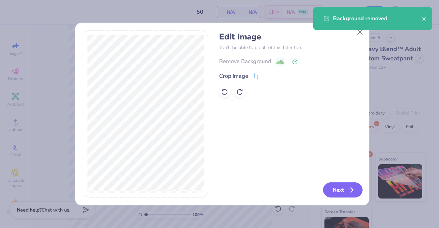
click at [335, 190] on button "Next" at bounding box center [342, 189] width 39 height 15
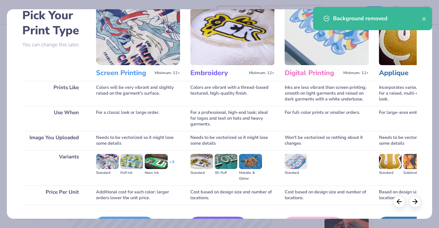
scroll to position [79, 0]
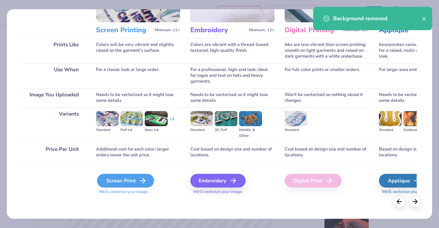
click at [135, 181] on div "Screen Print" at bounding box center [125, 181] width 57 height 14
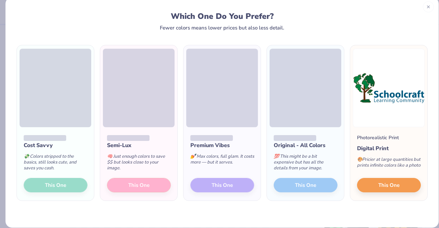
scroll to position [21, 0]
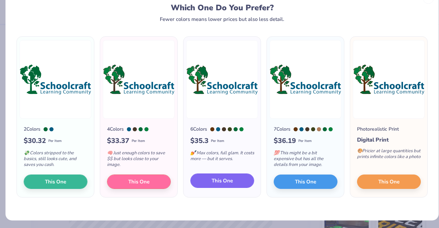
click at [226, 179] on span "This One" at bounding box center [222, 181] width 21 height 8
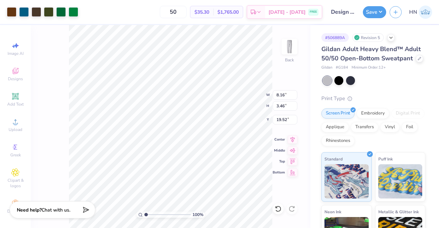
type input "3.85"
click at [269, 95] on div "100 % Back W 8.16 8.16 " H 3.46 3.46 " Y 3.85 3.85 " Center Middle Top Bottom" at bounding box center [170, 126] width 279 height 203
click at [287, 95] on input "8.16" at bounding box center [285, 95] width 25 height 10
type input "8"
type input "4.00"
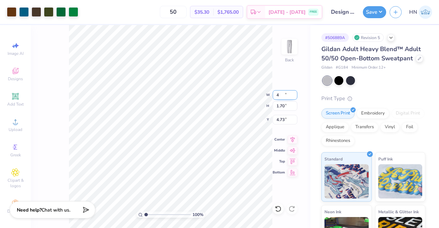
type input "1.70"
type input "4.73"
type input "3.22"
type input "4.74"
type input "2.01"
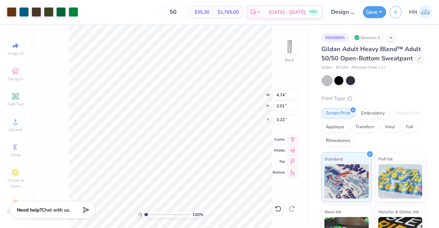
type input "5.64"
type input "2.39"
click at [295, 136] on icon at bounding box center [292, 138] width 4 height 6
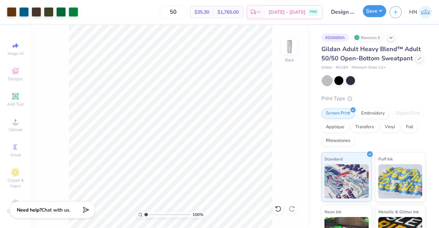
click at [369, 13] on button "Save" at bounding box center [374, 11] width 23 height 12
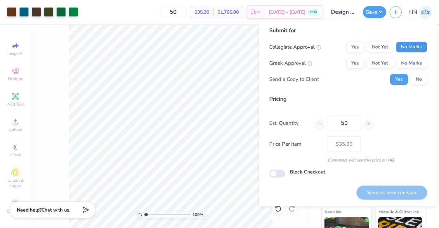
click at [408, 45] on button "No Marks" at bounding box center [411, 46] width 31 height 11
drag, startPoint x: 407, startPoint y: 58, endPoint x: 411, endPoint y: 73, distance: 15.5
click at [407, 59] on button "No Marks" at bounding box center [411, 63] width 31 height 11
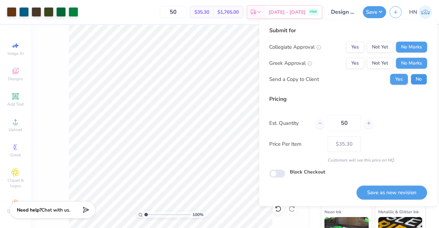
click at [416, 78] on button "No" at bounding box center [418, 79] width 16 height 11
click at [394, 184] on div "Save as new revision" at bounding box center [391, 189] width 71 height 22
click at [390, 190] on button "Save as new revision" at bounding box center [391, 192] width 71 height 14
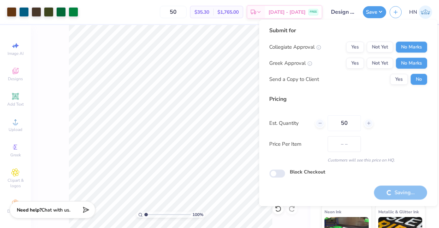
type input "$35.30"
